Goal: Task Accomplishment & Management: Manage account settings

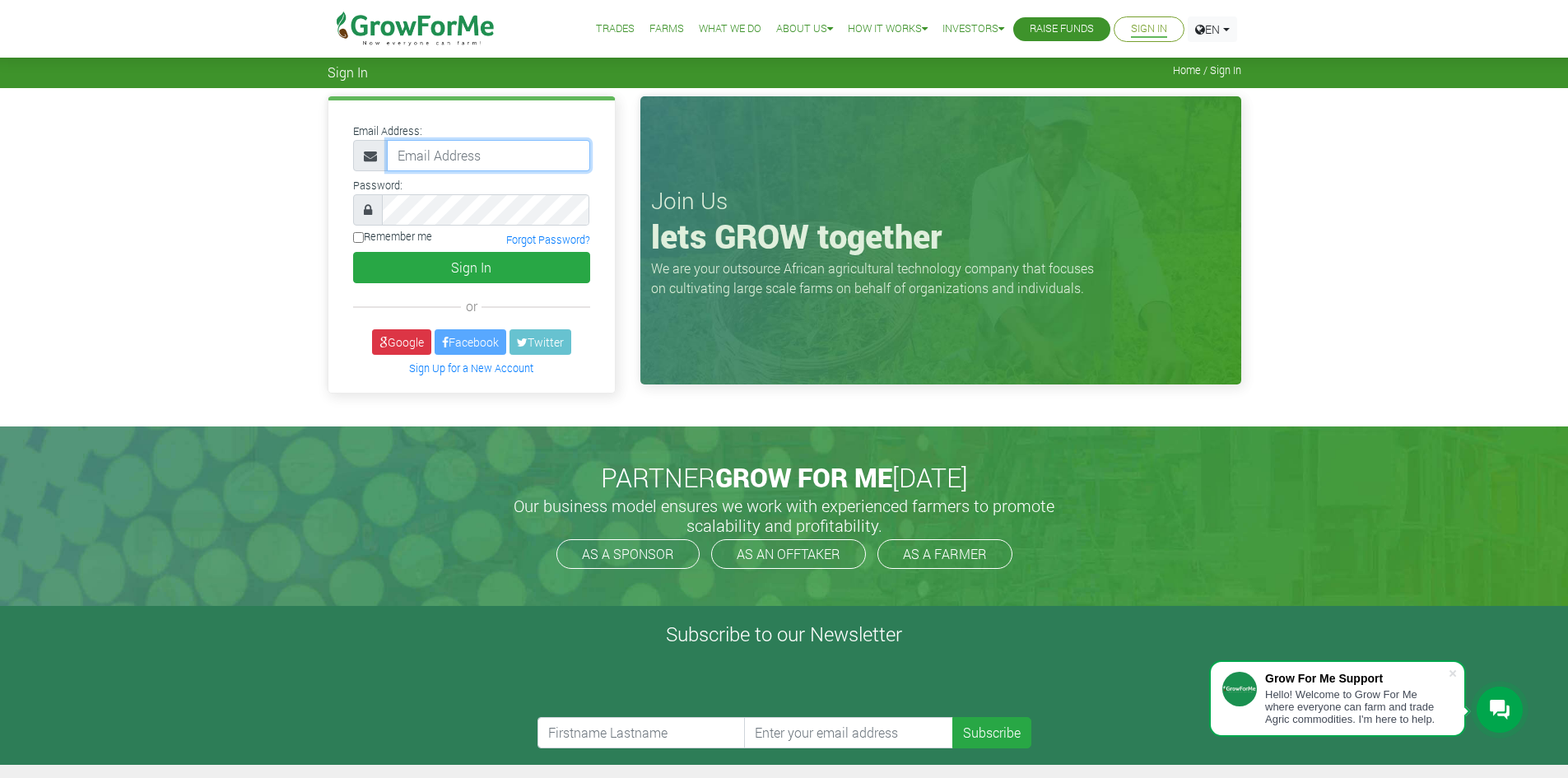
drag, startPoint x: 432, startPoint y: 153, endPoint x: 463, endPoint y: 169, distance: 34.9
click at [432, 153] on input "email" at bounding box center [488, 155] width 203 height 31
type input "[EMAIL_ADDRESS][DOMAIN_NAME]"
click at [353, 252] on button "Sign In" at bounding box center [471, 267] width 238 height 31
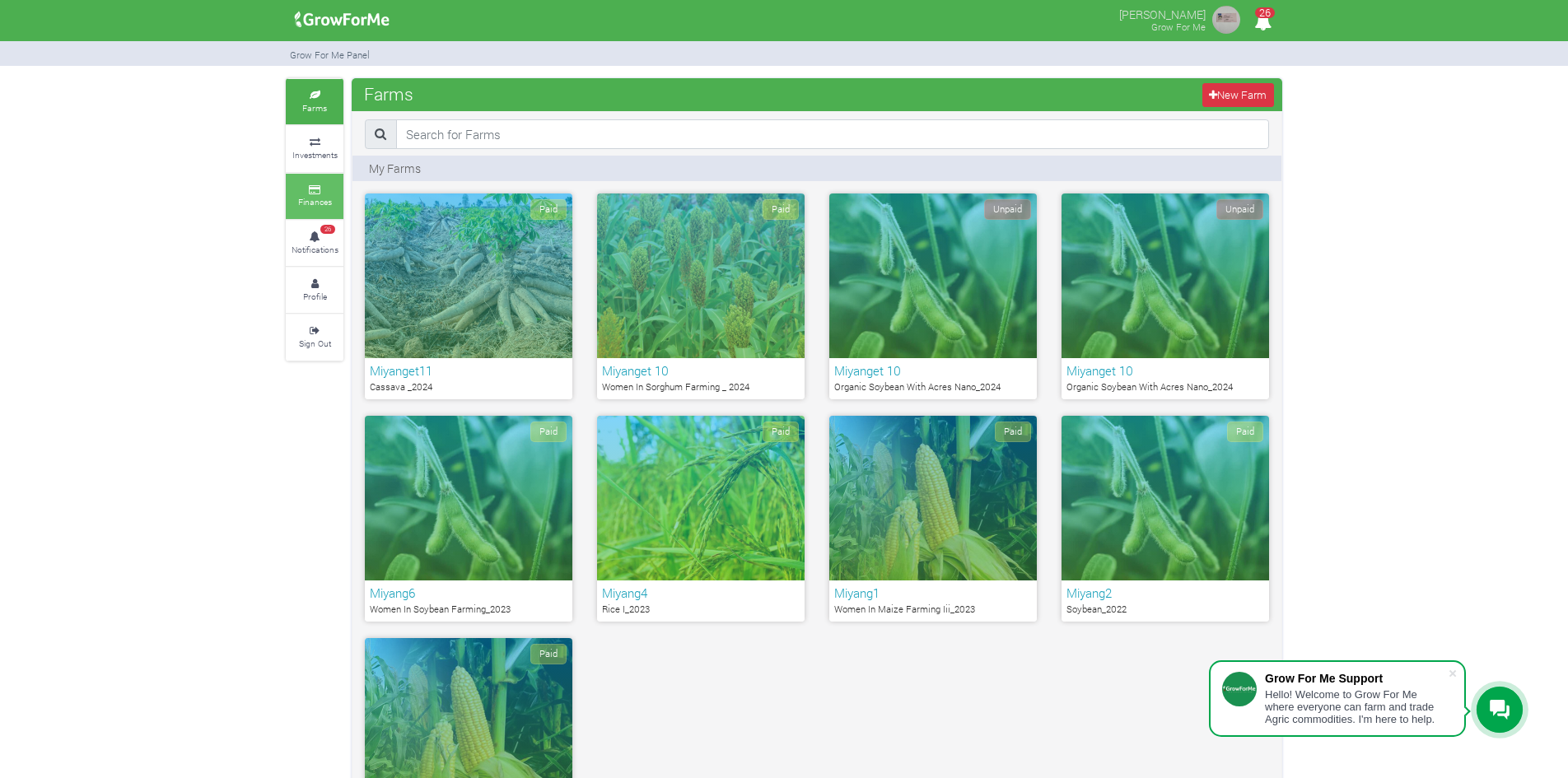
click at [315, 194] on link "Finances" at bounding box center [314, 197] width 58 height 45
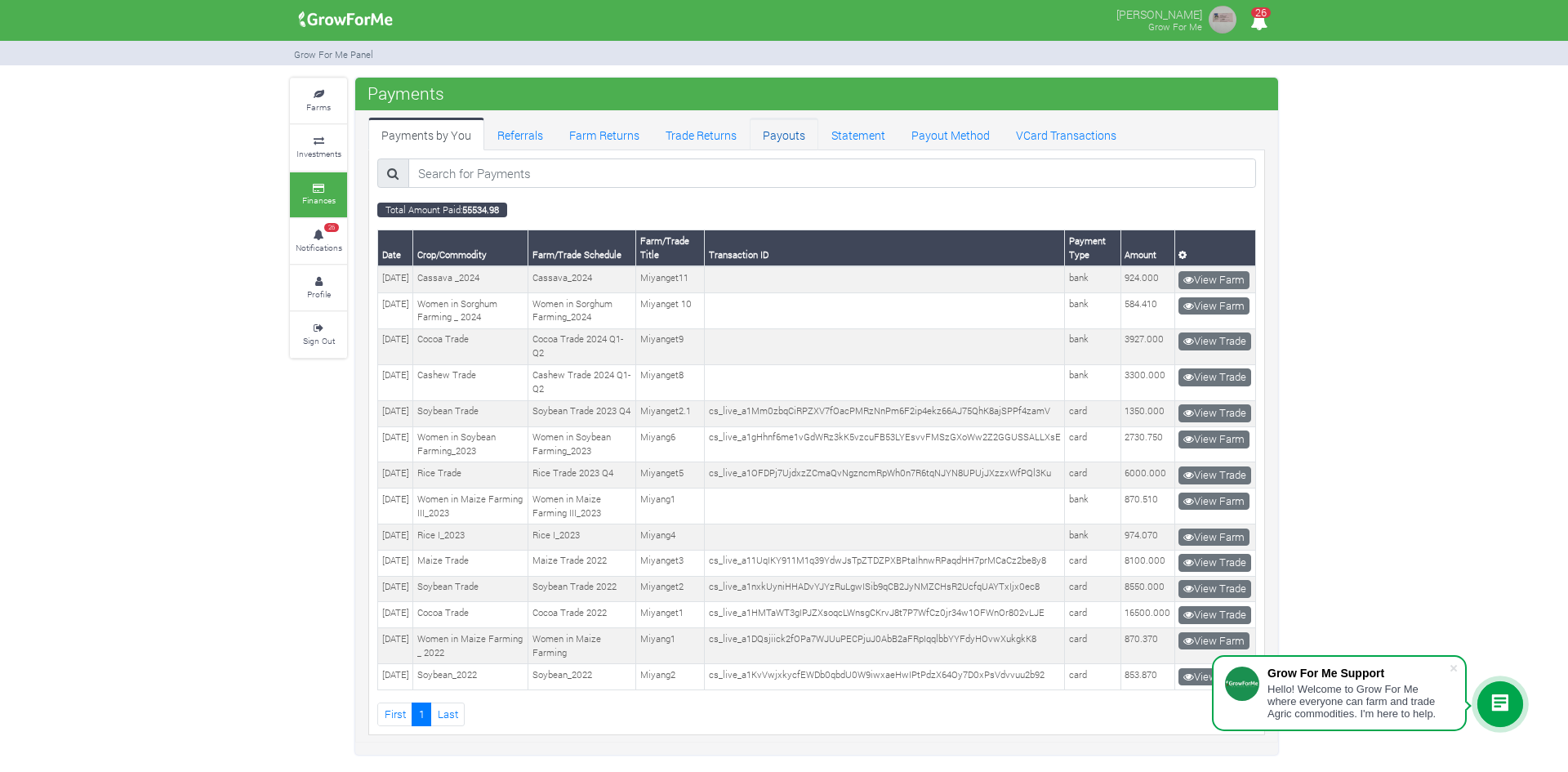
click at [785, 134] on link "Payouts" at bounding box center [784, 133] width 69 height 33
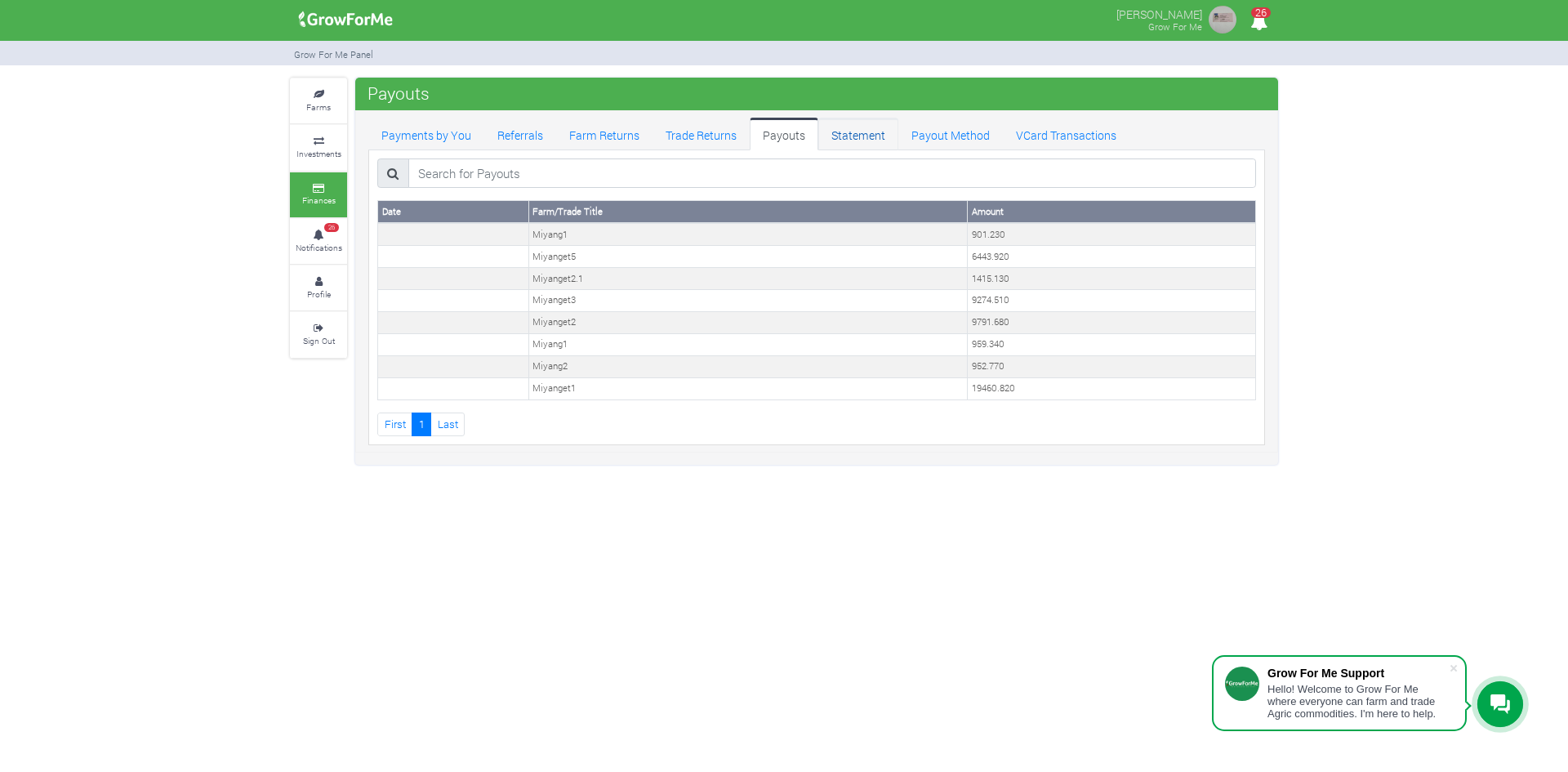
click at [862, 134] on link "Statement" at bounding box center [858, 133] width 80 height 33
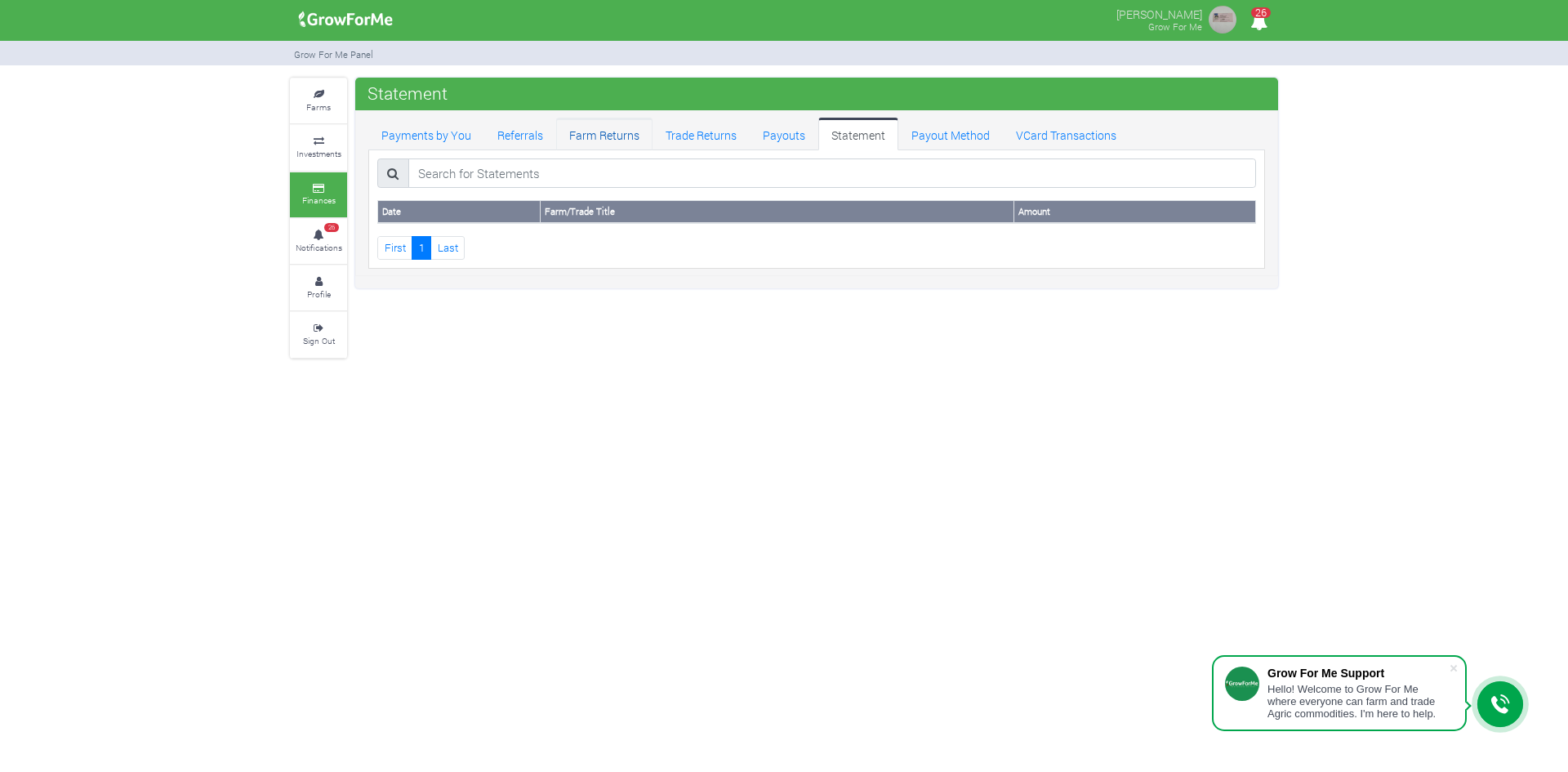
click at [586, 131] on link "Farm Returns" at bounding box center [604, 133] width 97 height 33
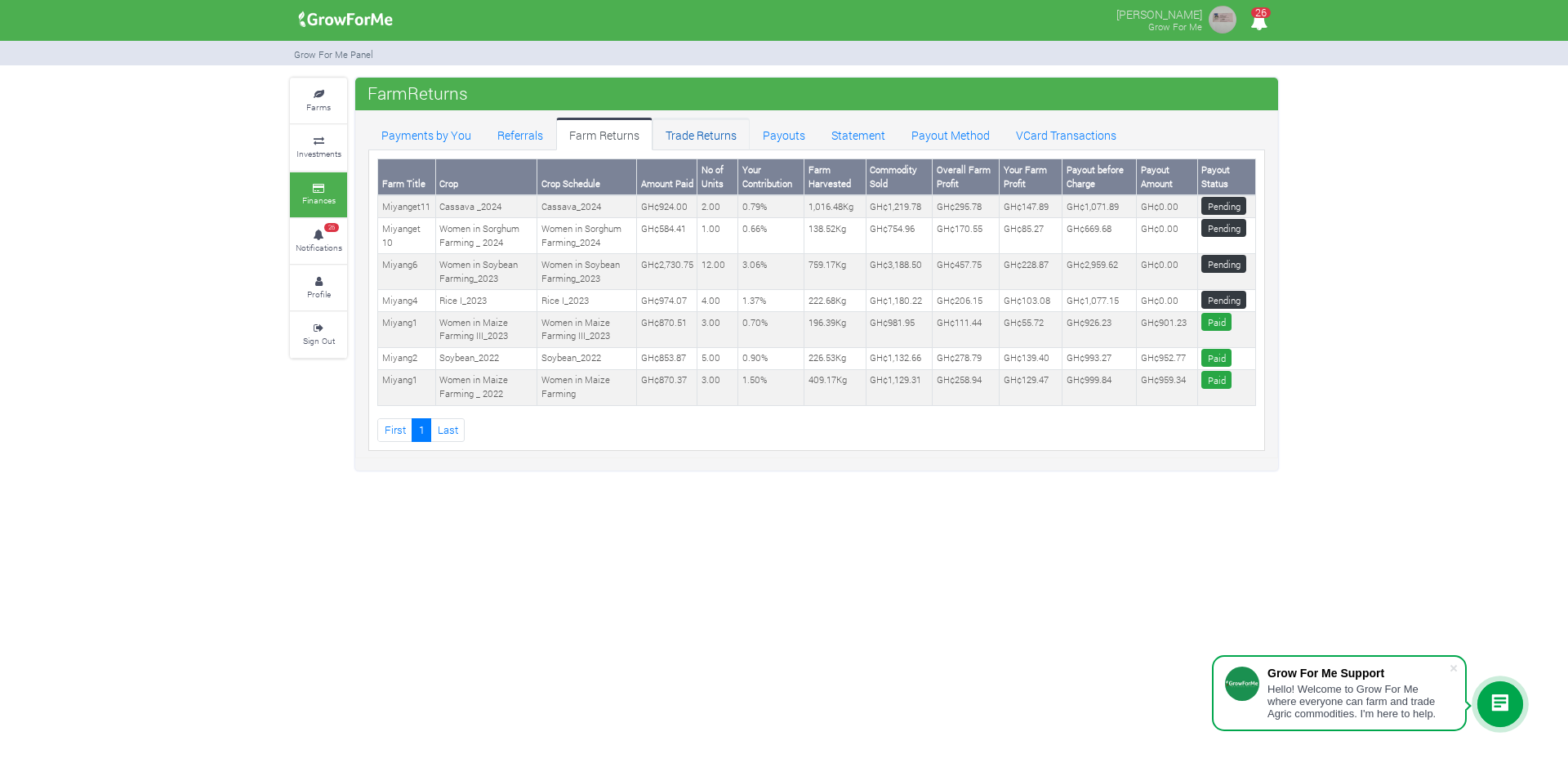
click at [700, 135] on link "Trade Returns" at bounding box center [701, 133] width 98 height 33
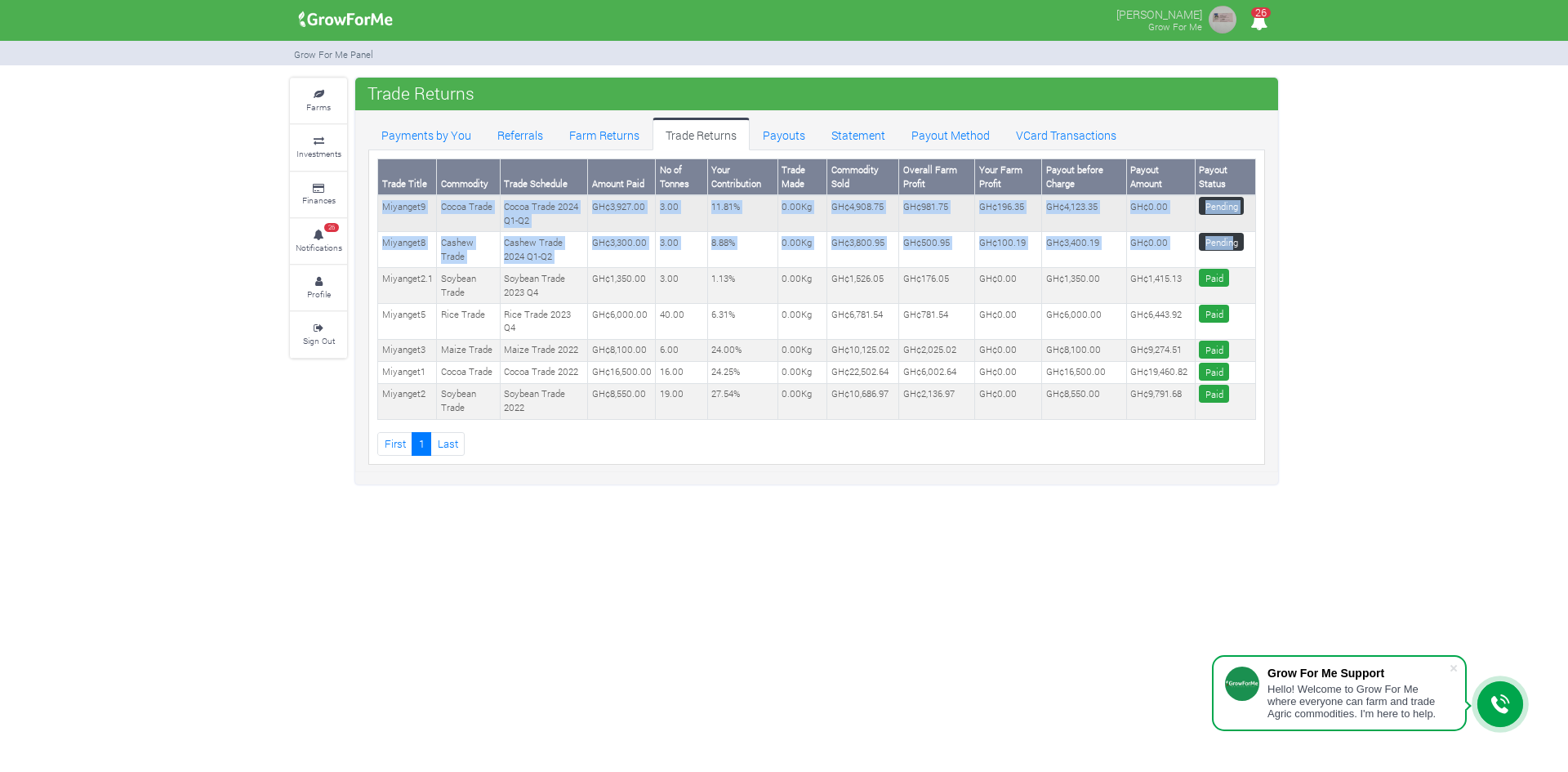
drag, startPoint x: 1236, startPoint y: 239, endPoint x: 383, endPoint y: 218, distance: 853.3
click at [383, 218] on tbody "Miyanget9 Cocoa Trade Cocoa Trade 2024 Q1-Q2 GH¢3,927.00 3.00 11.81% 0.00Kg GH¢…" at bounding box center [817, 307] width 878 height 224
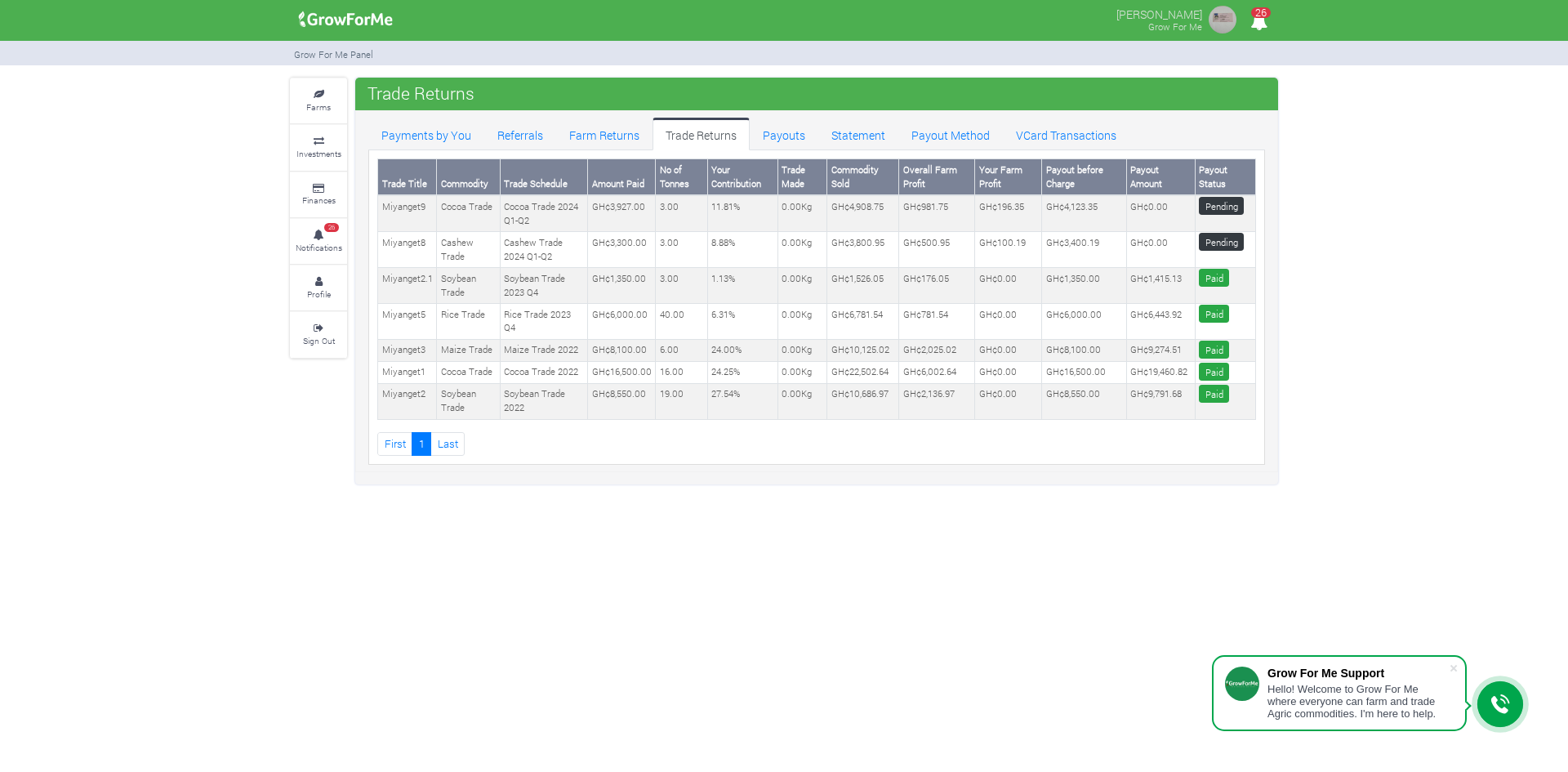
click at [1360, 220] on div "Farms Investments Finances 26 Notifications Profile Sign Out Trade Returns 1" at bounding box center [784, 281] width 1568 height 407
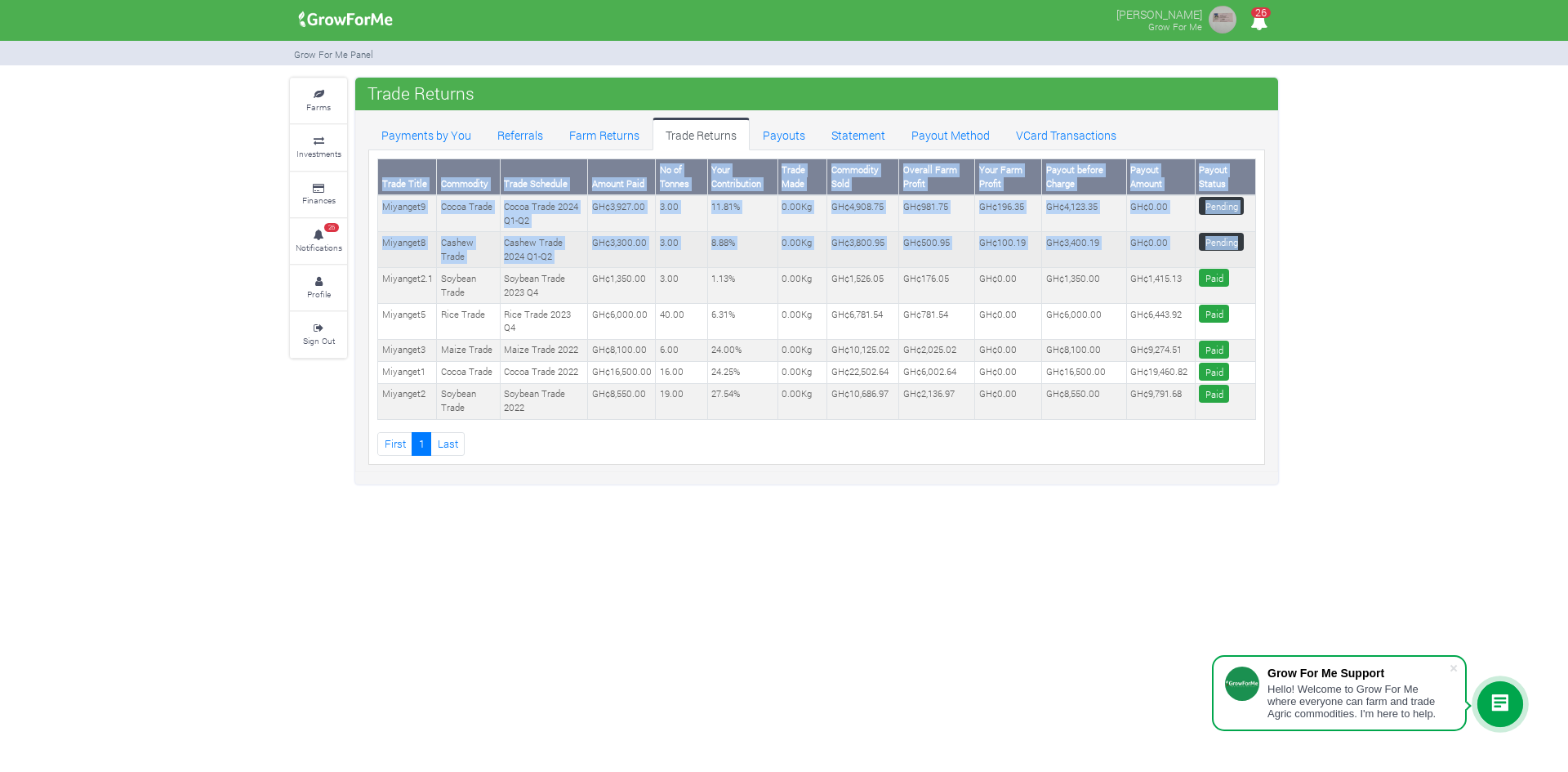
drag, startPoint x: 381, startPoint y: 178, endPoint x: 1239, endPoint y: 235, distance: 859.9
click at [1239, 235] on table "Trade Title Commodity Trade Schedule Amount Paid No of Tonnes Your Contribution…" at bounding box center [817, 289] width 879 height 261
copy table "Trade Title Commodity Trade Schedule Amount Paid No of Tonnes Your Contribution…"
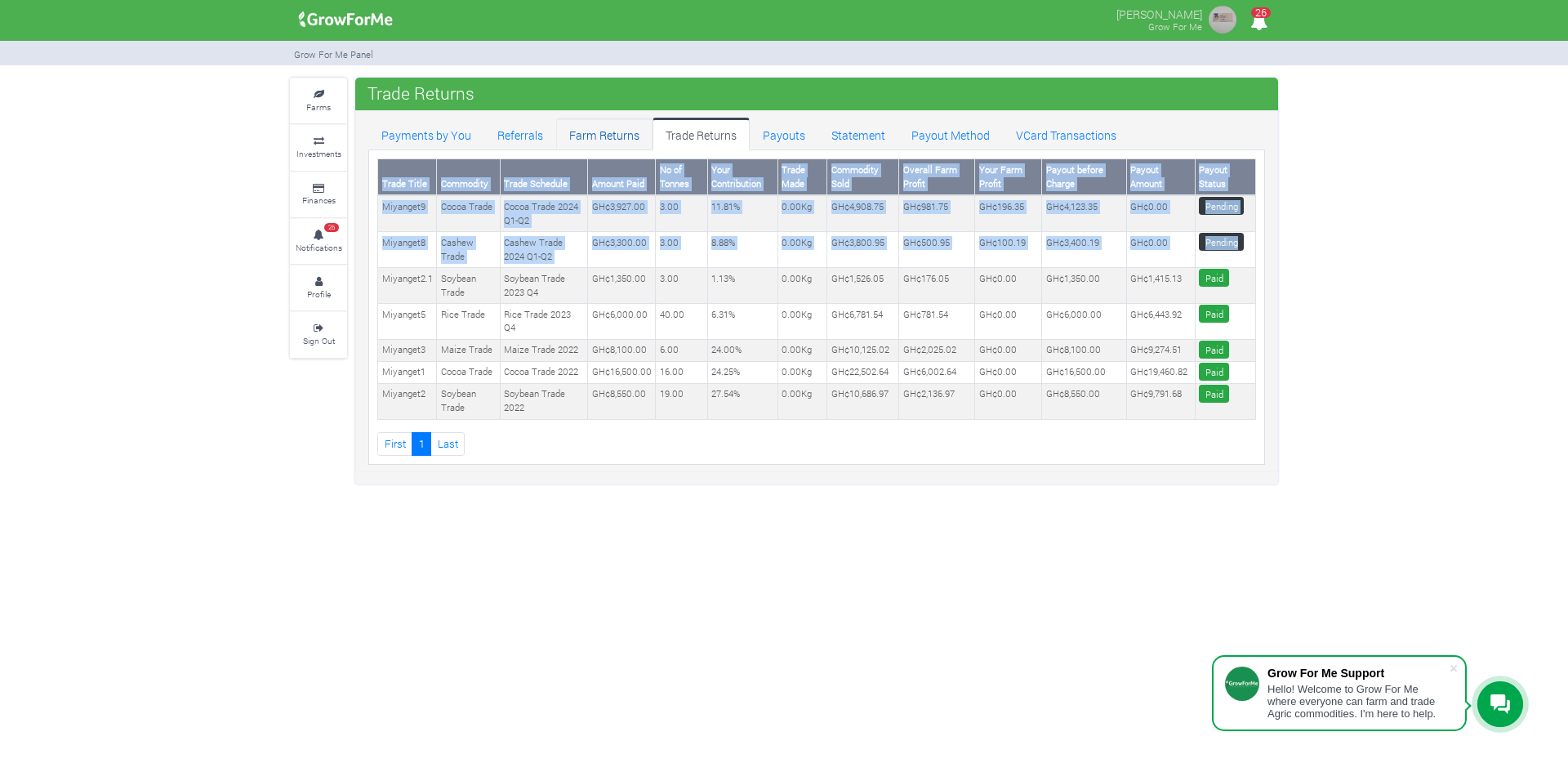
click at [598, 135] on link "Farm Returns" at bounding box center [604, 133] width 97 height 33
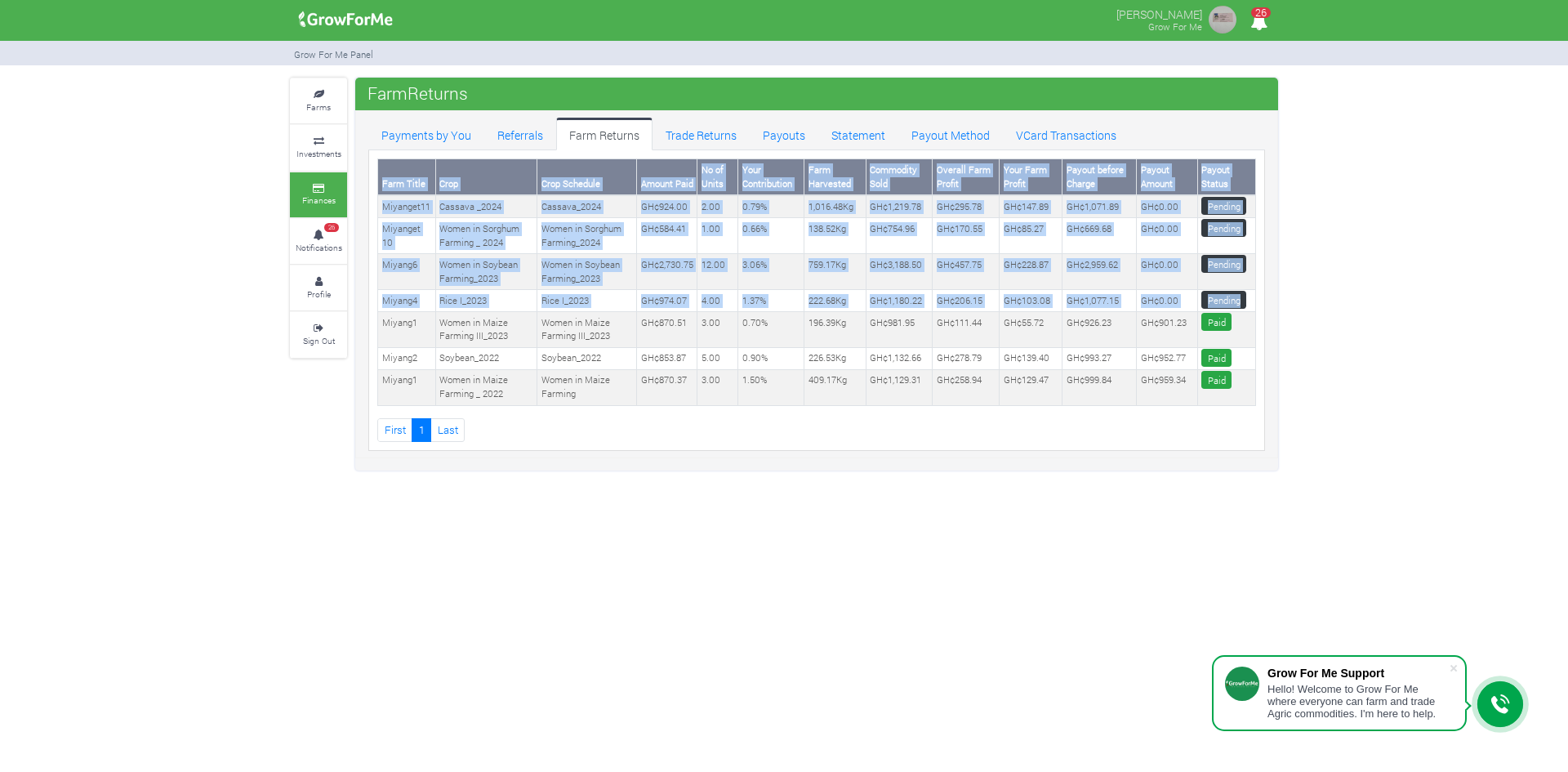
drag, startPoint x: 383, startPoint y: 184, endPoint x: 1256, endPoint y: 291, distance: 879.5
click at [1256, 291] on div "Farm Title Crop Crop Schedule Amount Paid No of Units Your Contribution Farm Ha…" at bounding box center [817, 301] width 903 height 284
copy table "Farm Title Crop Crop Schedule Amount Paid No of Units Your Contribution Farm Ha…"
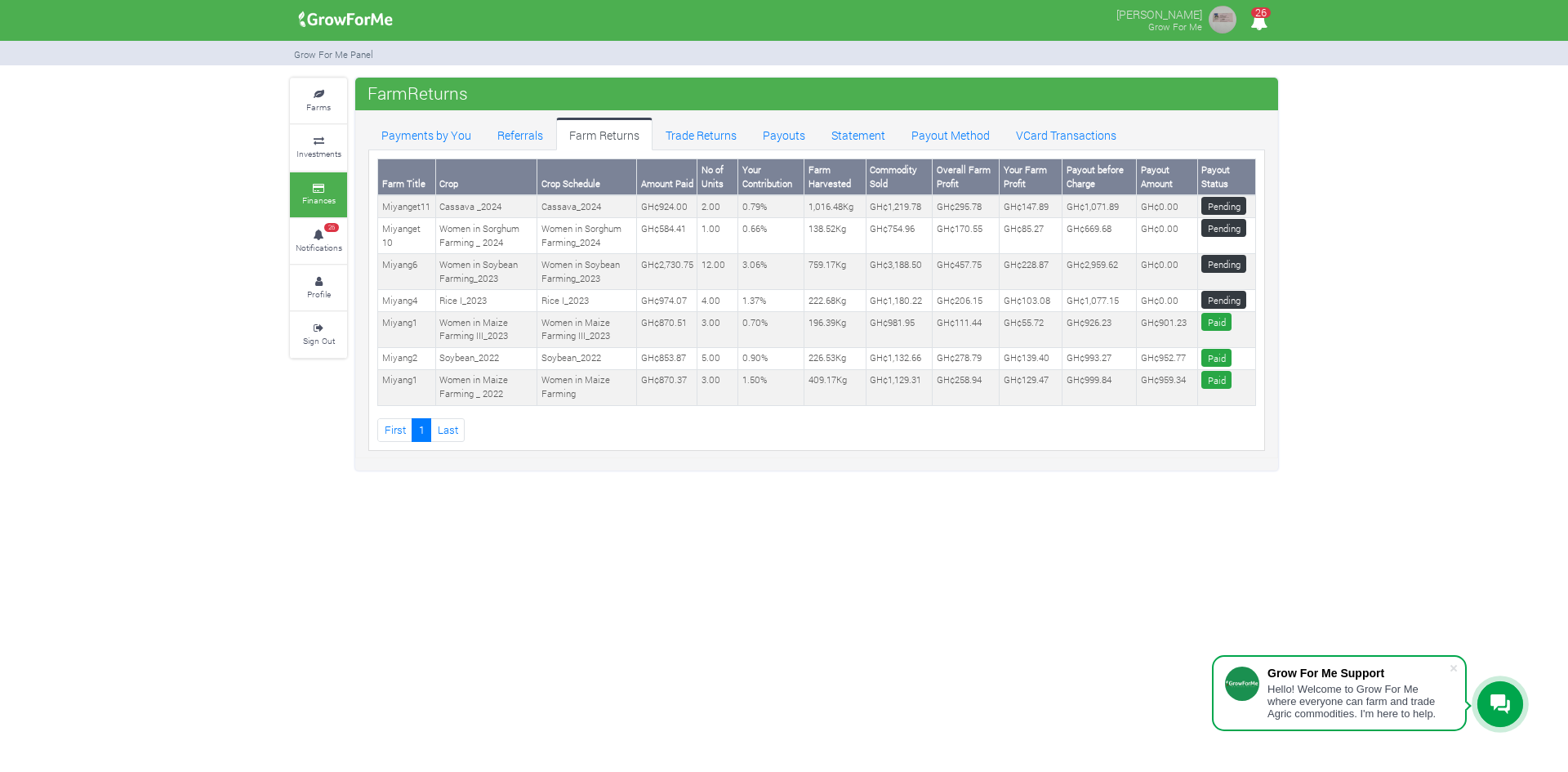
click at [1307, 192] on div "Farms Investments Finances 26 Notifications Profile Sign Out FarmReturns 1" at bounding box center [784, 274] width 1568 height 393
click at [725, 138] on link "Trade Returns" at bounding box center [701, 133] width 98 height 33
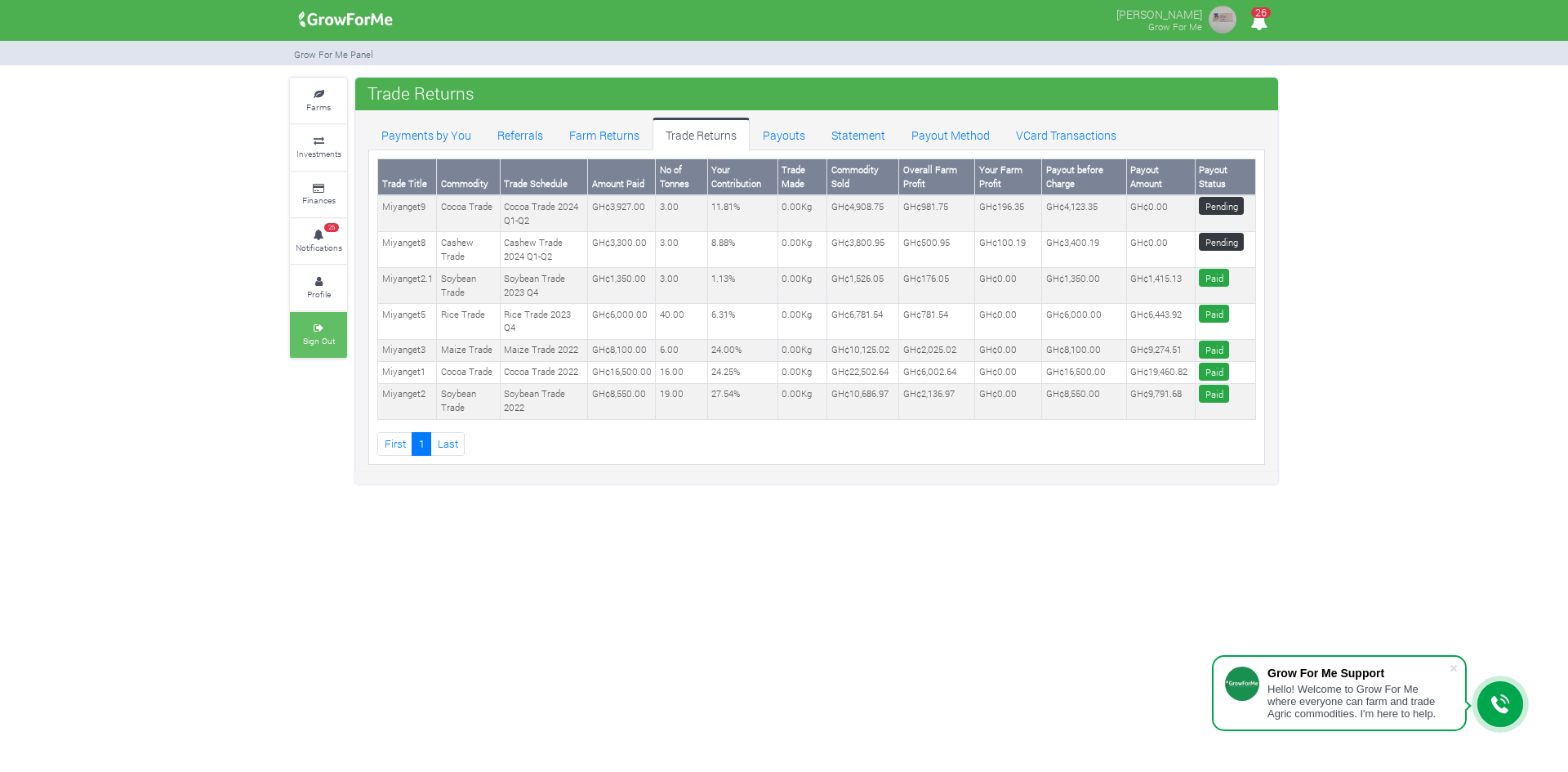
click at [316, 336] on small "Sign Out" at bounding box center [319, 341] width 32 height 11
